Goal: Information Seeking & Learning: Learn about a topic

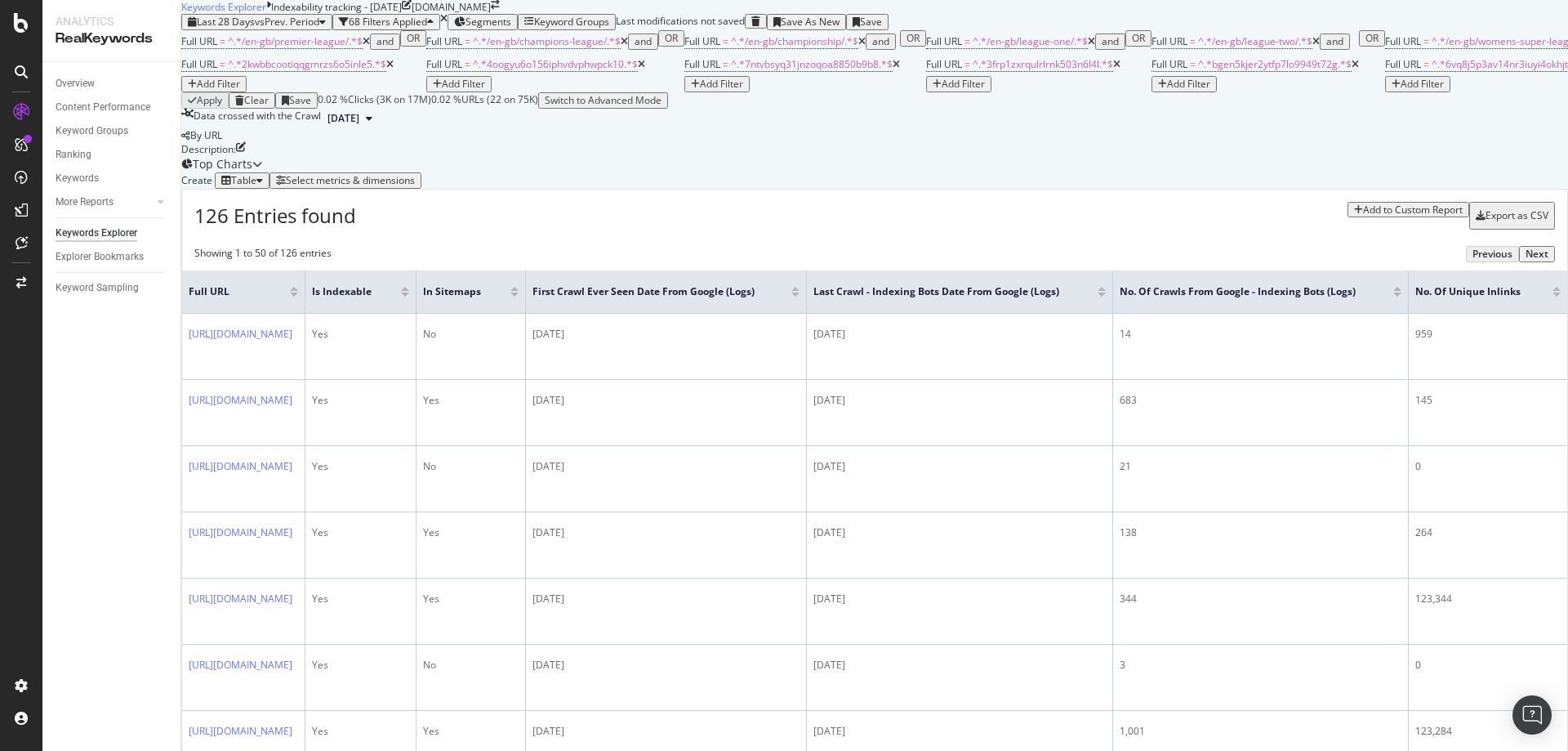
click at [433, 27] on icon "button" at bounding box center [430, 22] width 6 height 10
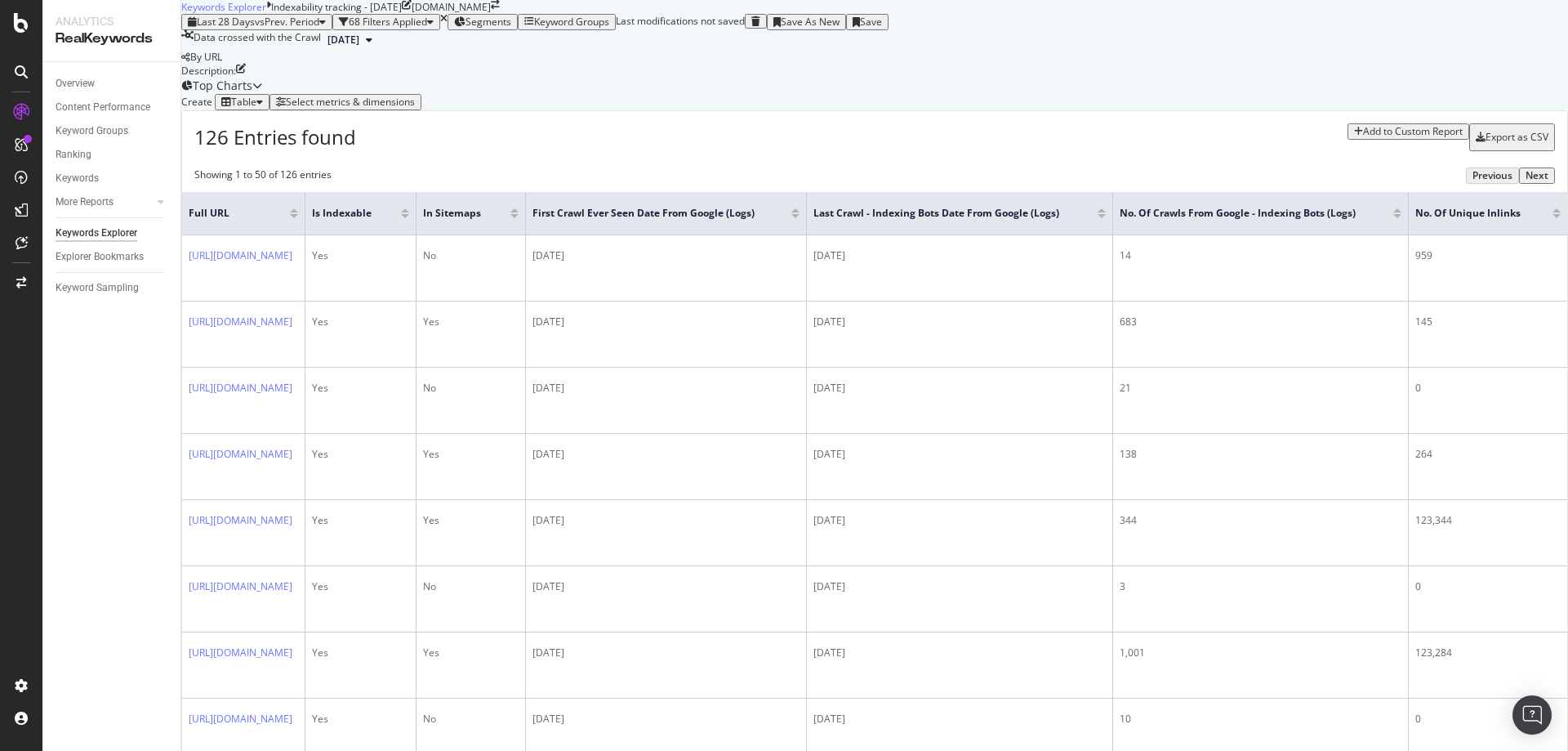
click at [298, 218] on div at bounding box center [293, 216] width 8 height 4
